Goal: Check status: Check status

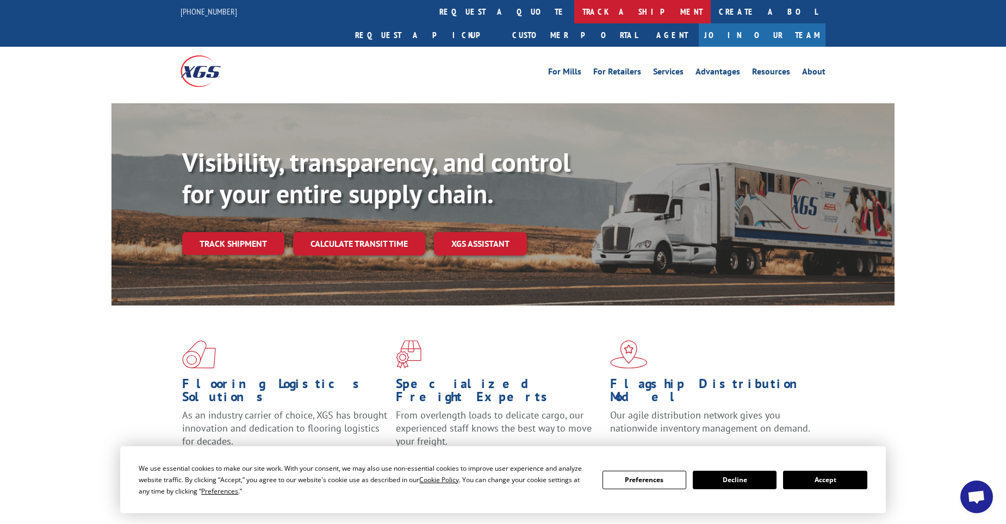
click at [574, 11] on link "track a shipment" at bounding box center [642, 11] width 137 height 23
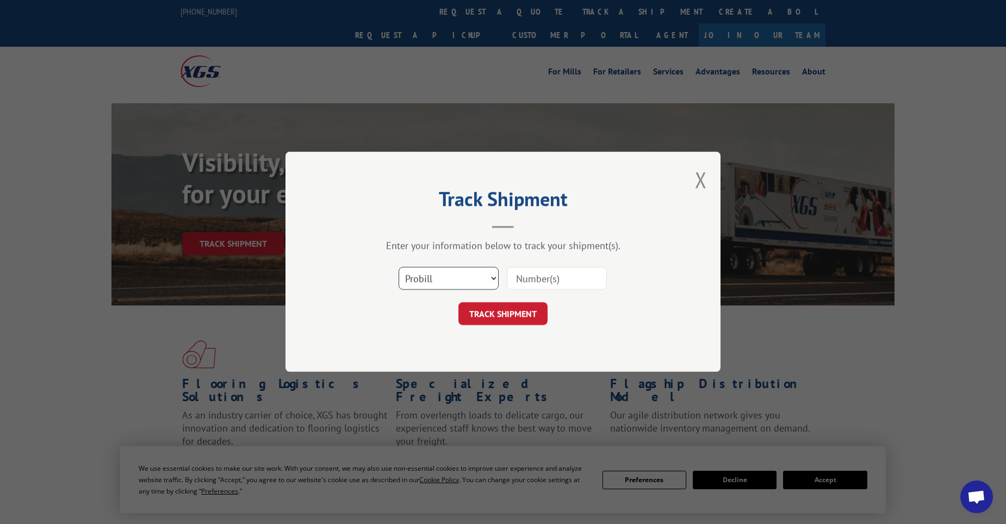
click at [450, 279] on select "Select category... Probill BOL PO" at bounding box center [449, 279] width 100 height 23
select select "po"
click at [399, 268] on select "Select category... Probill BOL PO" at bounding box center [449, 279] width 100 height 23
click at [556, 280] on input at bounding box center [557, 279] width 100 height 23
click at [584, 276] on input at bounding box center [557, 279] width 100 height 23
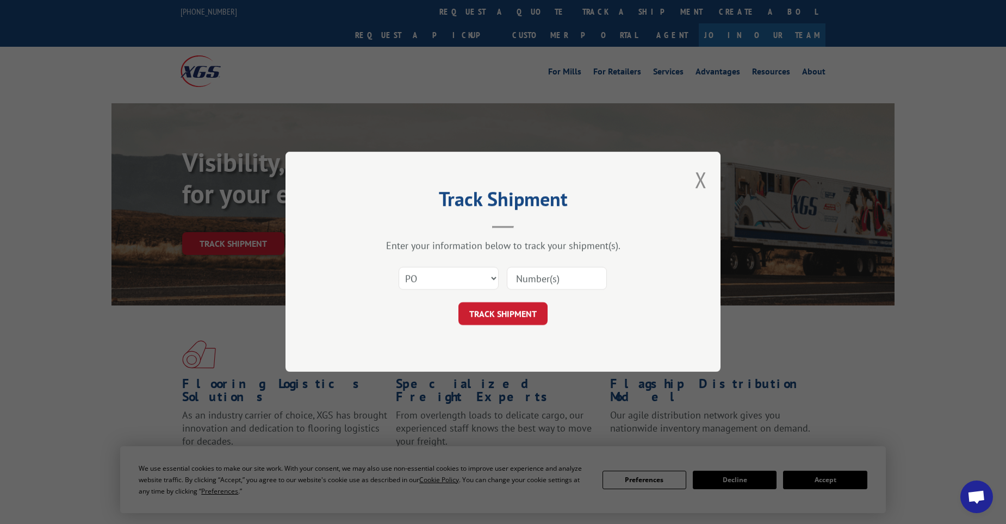
paste input "23502805"
type input "23502805"
click at [500, 313] on button "TRACK SHIPMENT" at bounding box center [502, 314] width 89 height 23
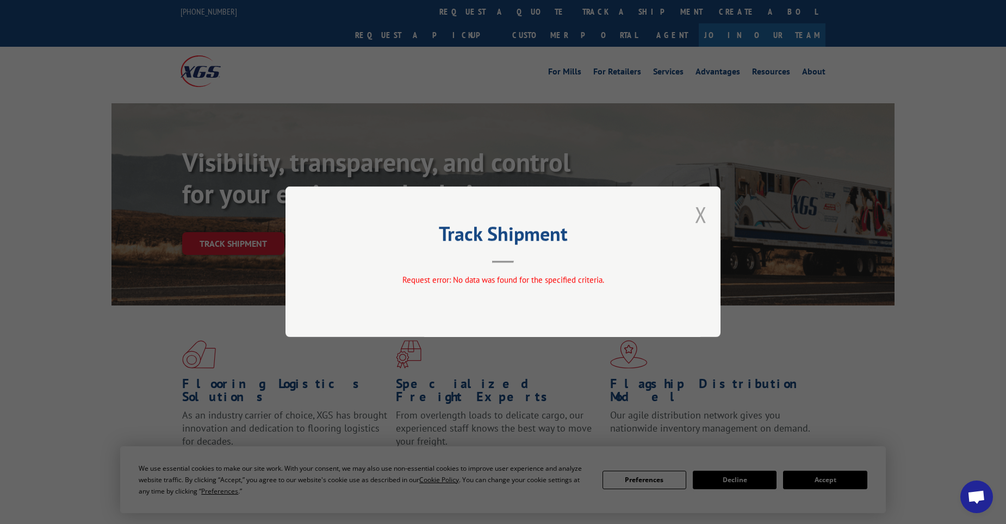
click at [702, 211] on button "Close modal" at bounding box center [701, 214] width 12 height 29
